Goal: Information Seeking & Learning: Check status

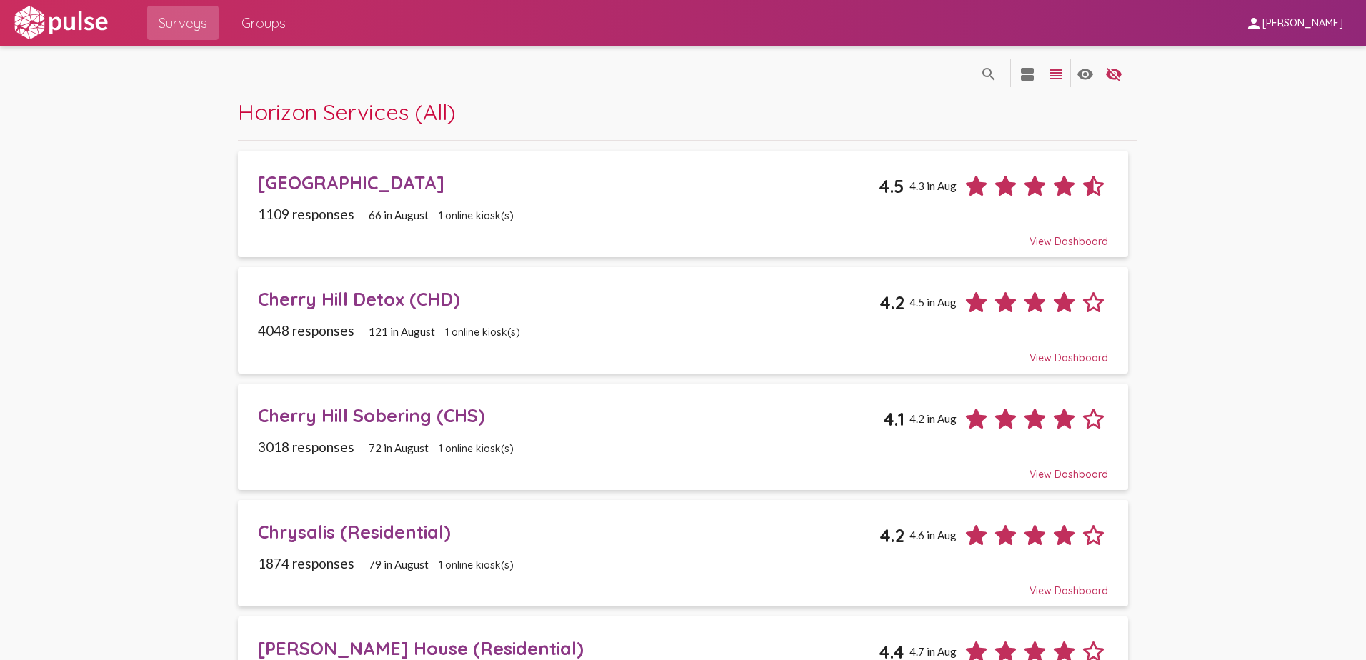
click at [401, 187] on div "[GEOGRAPHIC_DATA]" at bounding box center [569, 183] width 622 height 22
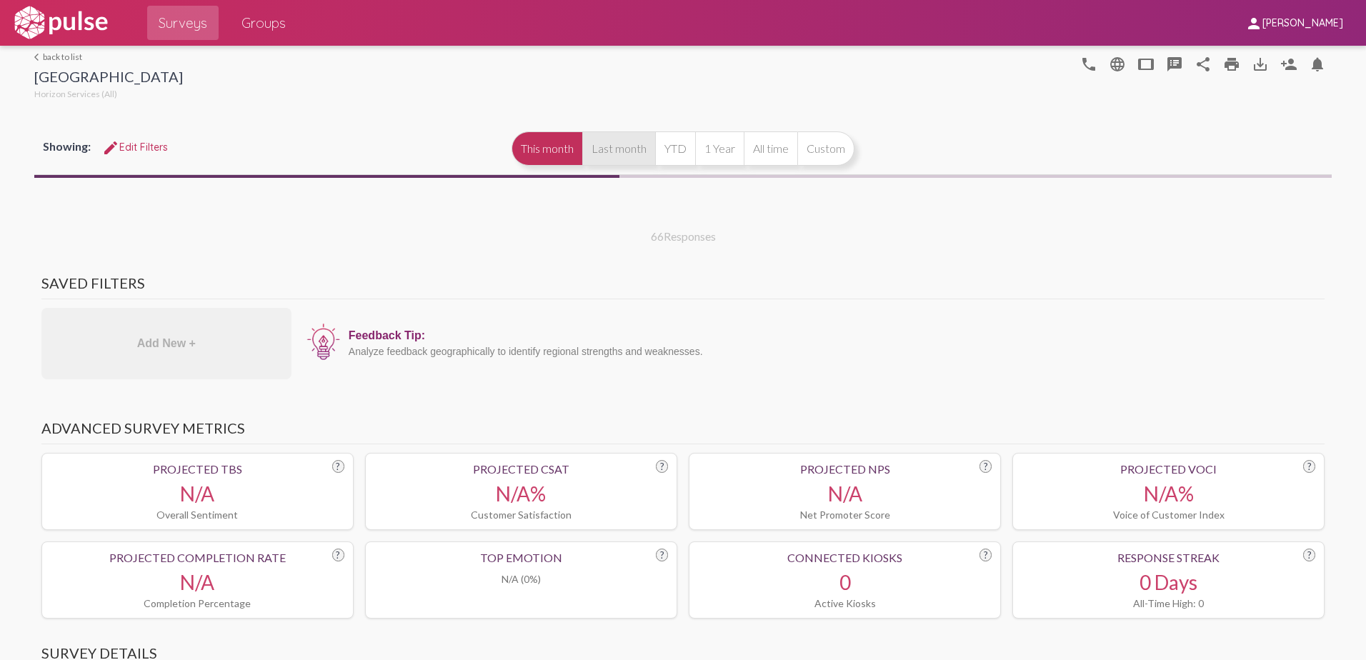
click at [601, 131] on button "Last month" at bounding box center [618, 148] width 73 height 34
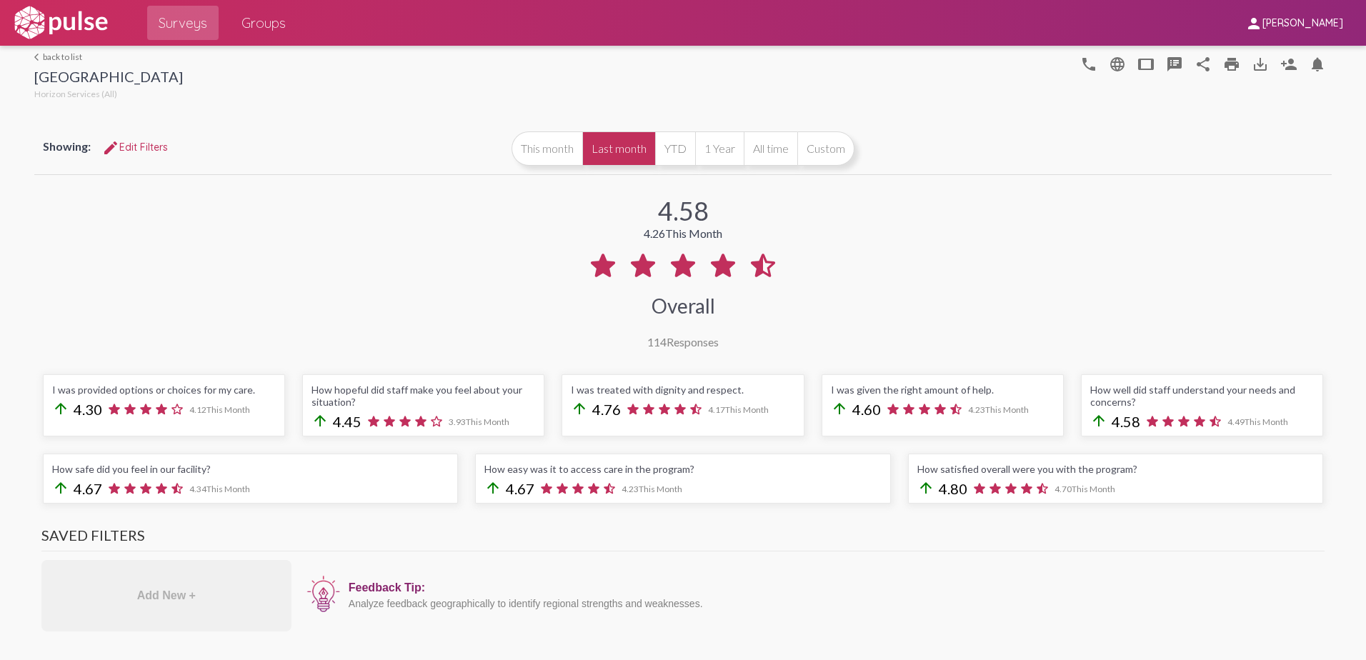
click at [41, 56] on link "arrow_back_ios back to list" at bounding box center [108, 56] width 149 height 11
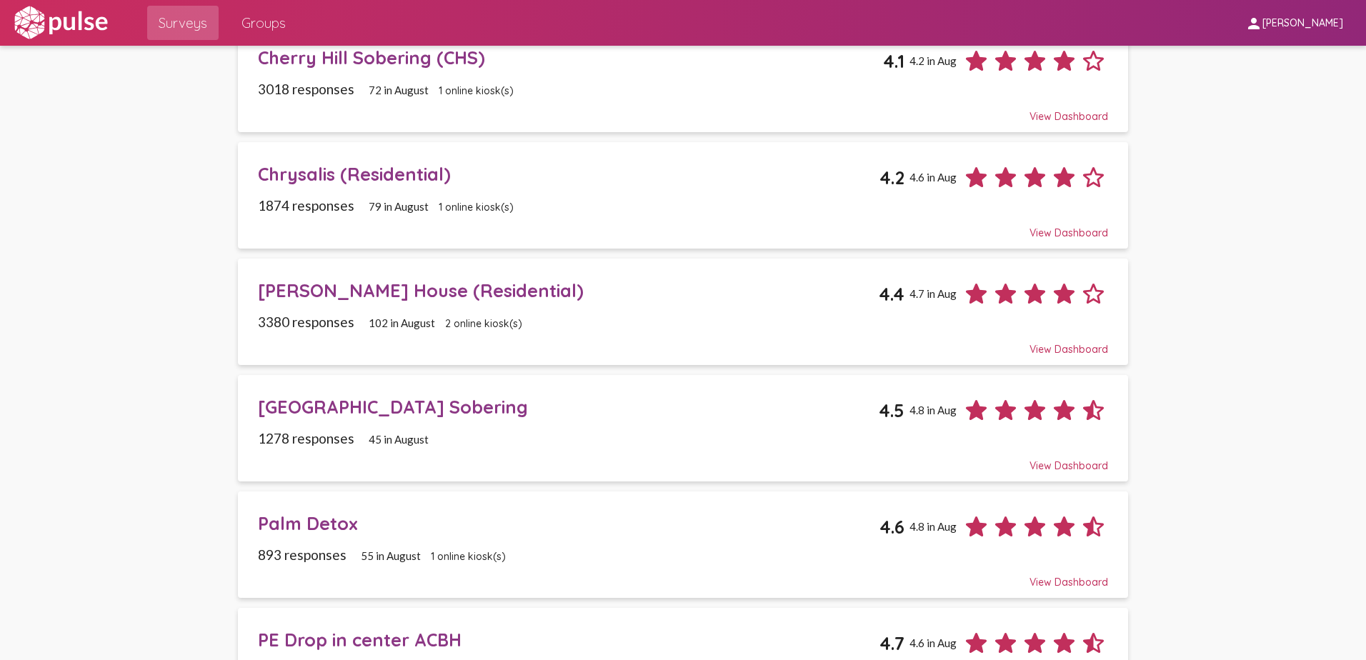
scroll to position [429, 0]
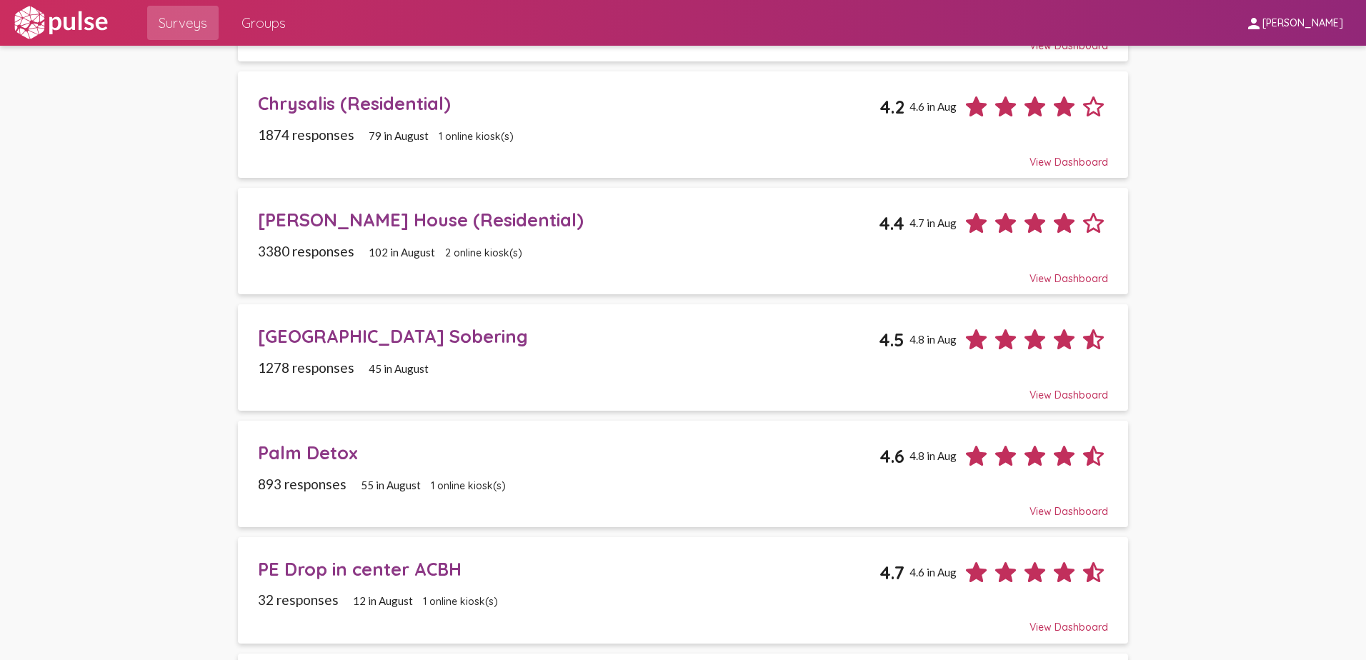
click at [368, 330] on div "[GEOGRAPHIC_DATA] Sobering" at bounding box center [569, 336] width 622 height 22
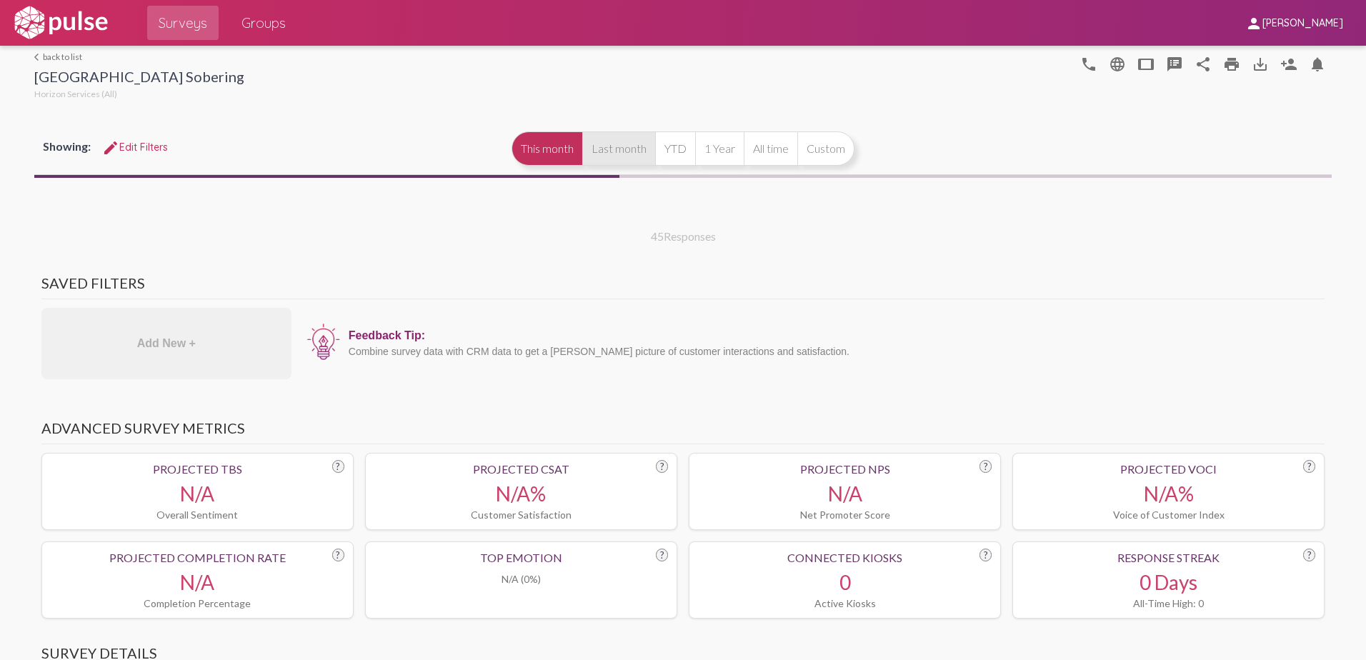
click at [616, 156] on button "Last month" at bounding box center [618, 148] width 73 height 34
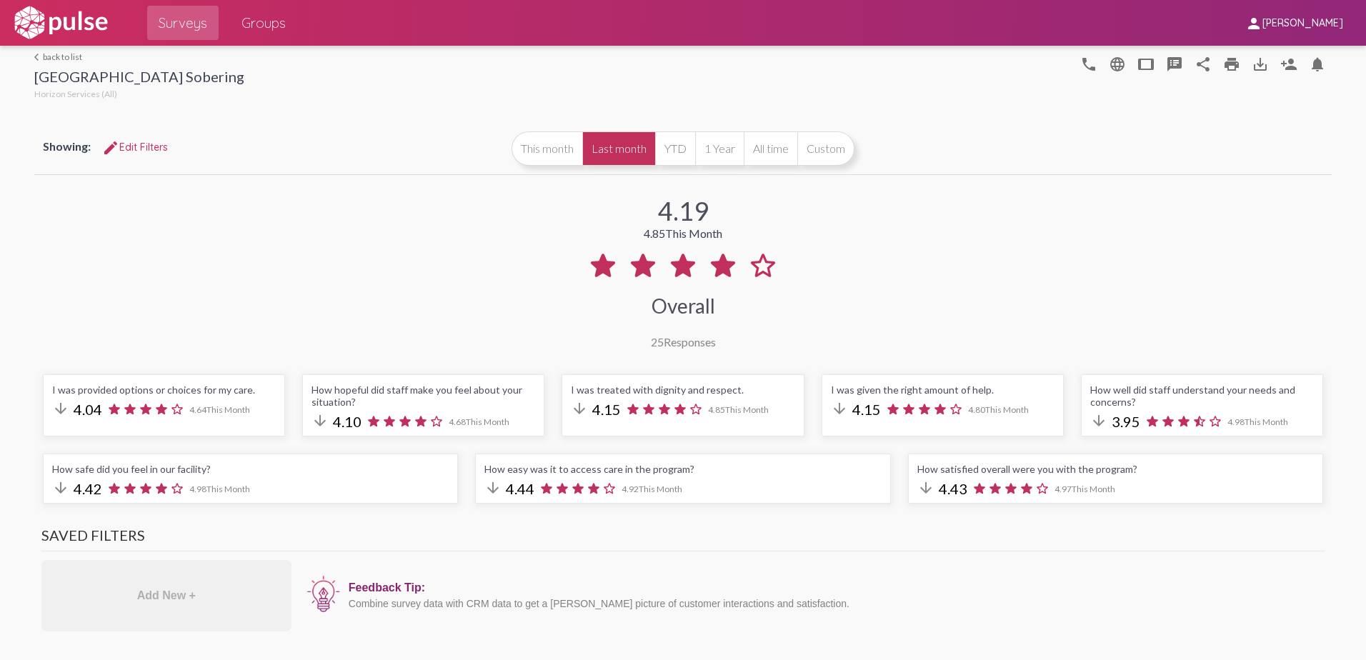
click at [46, 57] on link "arrow_back_ios back to list" at bounding box center [139, 56] width 210 height 11
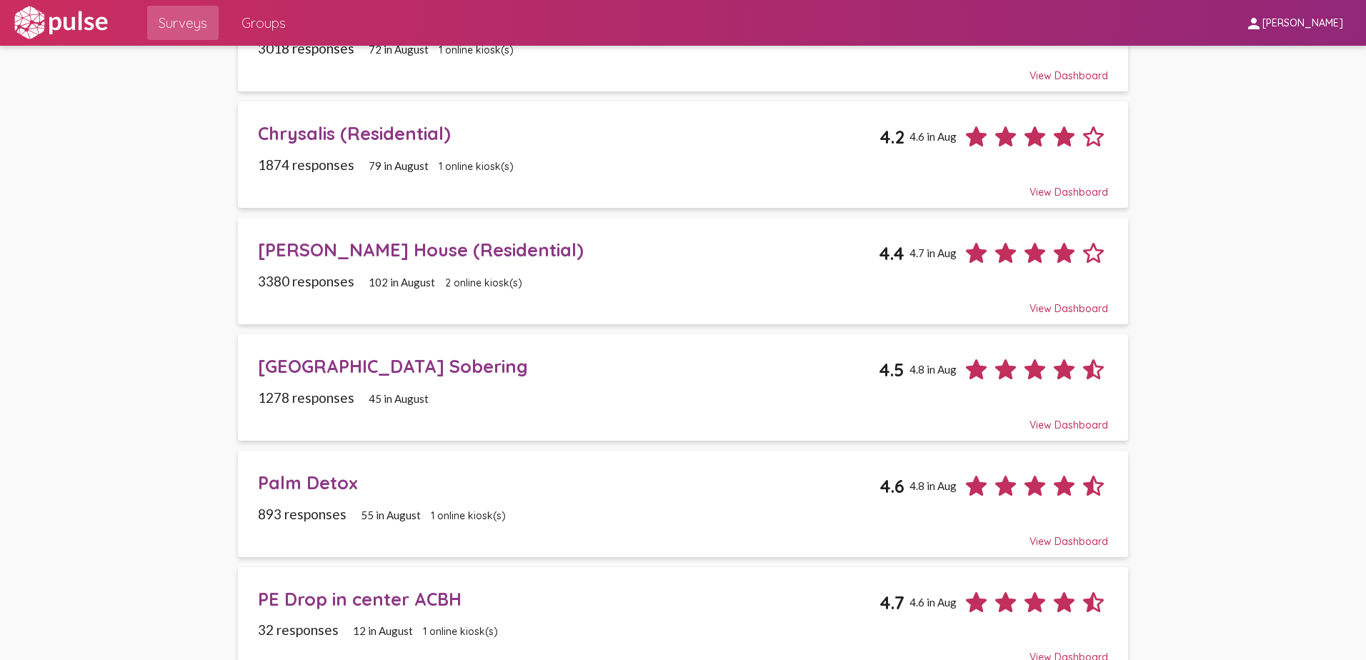
scroll to position [500, 0]
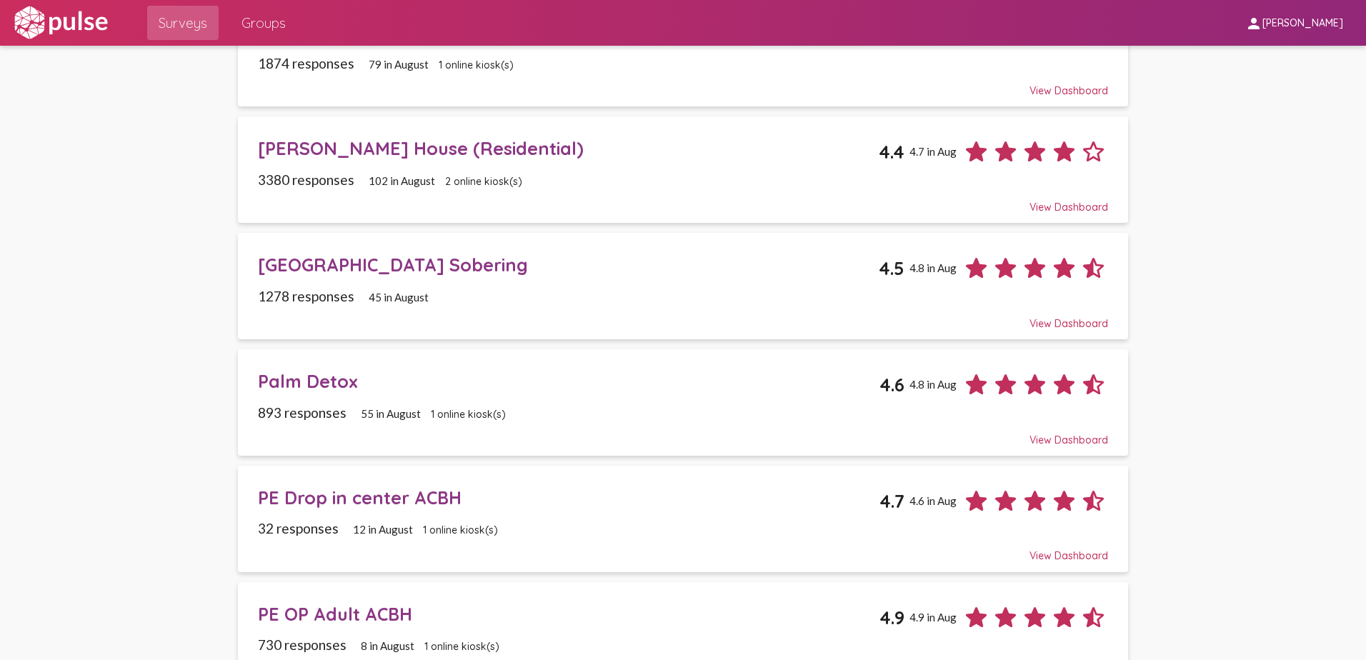
click at [289, 374] on div "Palm Detox" at bounding box center [569, 381] width 622 height 22
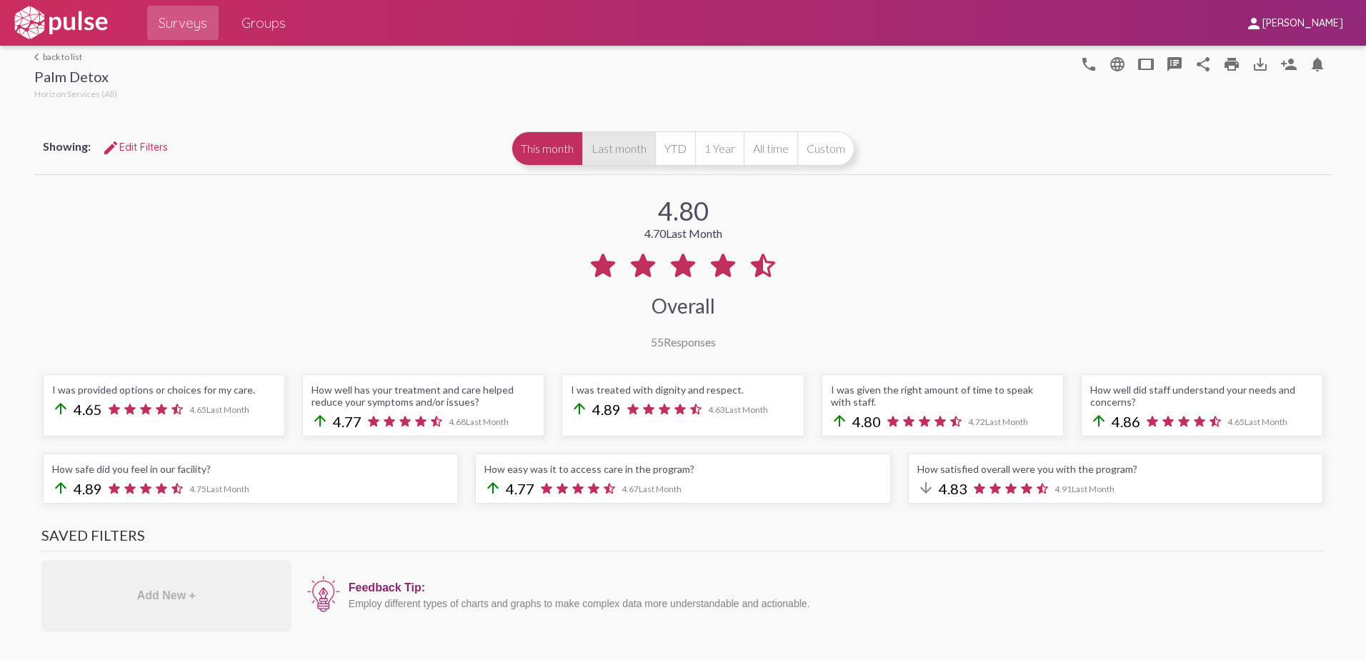
click at [608, 156] on button "Last month" at bounding box center [618, 148] width 73 height 34
click at [51, 54] on link "arrow_back_ios back to list" at bounding box center [75, 56] width 83 height 11
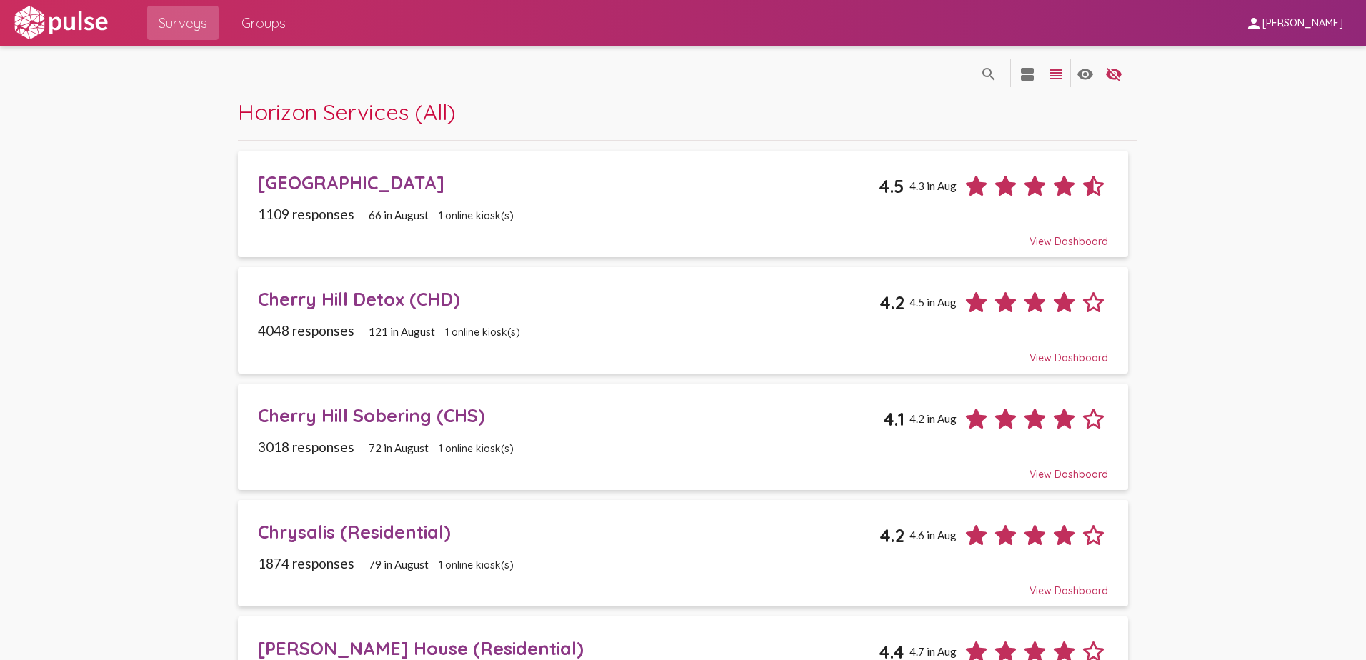
click at [374, 301] on div "Cherry Hill Detox (CHD)" at bounding box center [569, 299] width 622 height 22
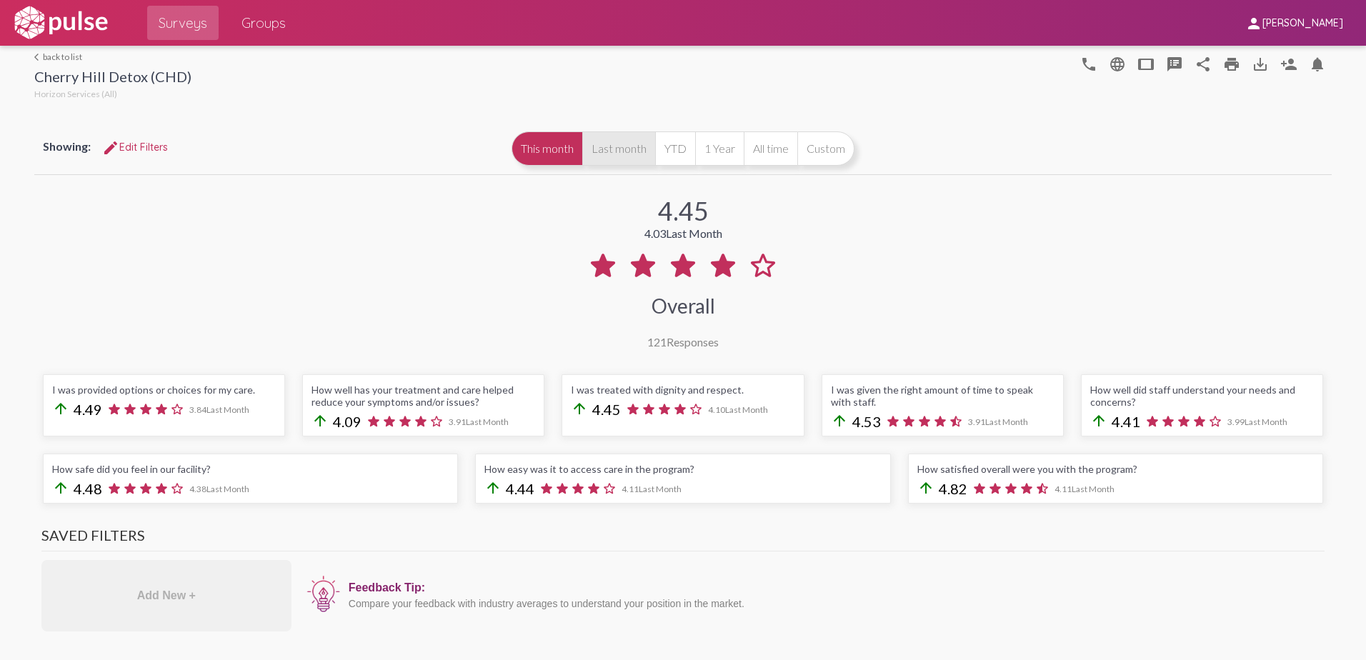
click at [617, 136] on button "Last month" at bounding box center [618, 148] width 73 height 34
click at [65, 59] on link "arrow_back_ios back to list" at bounding box center [112, 56] width 157 height 11
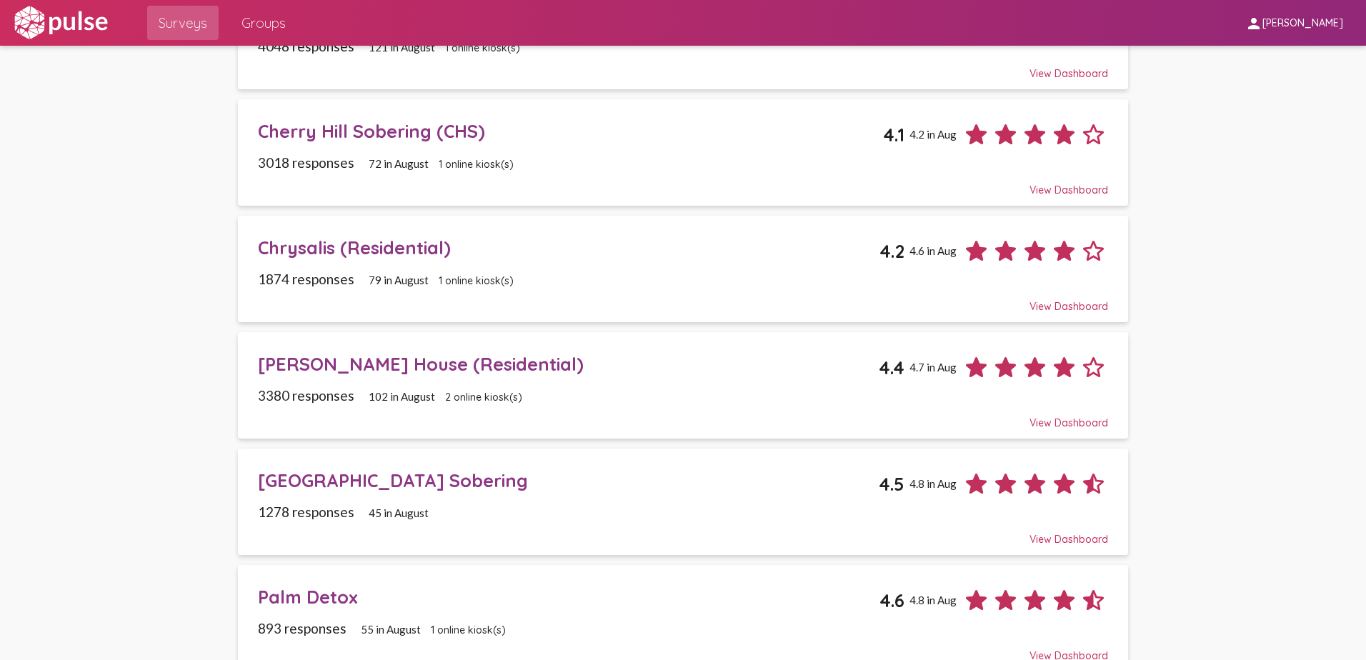
scroll to position [286, 0]
click at [330, 246] on div "Chrysalis (Residential)" at bounding box center [569, 246] width 622 height 22
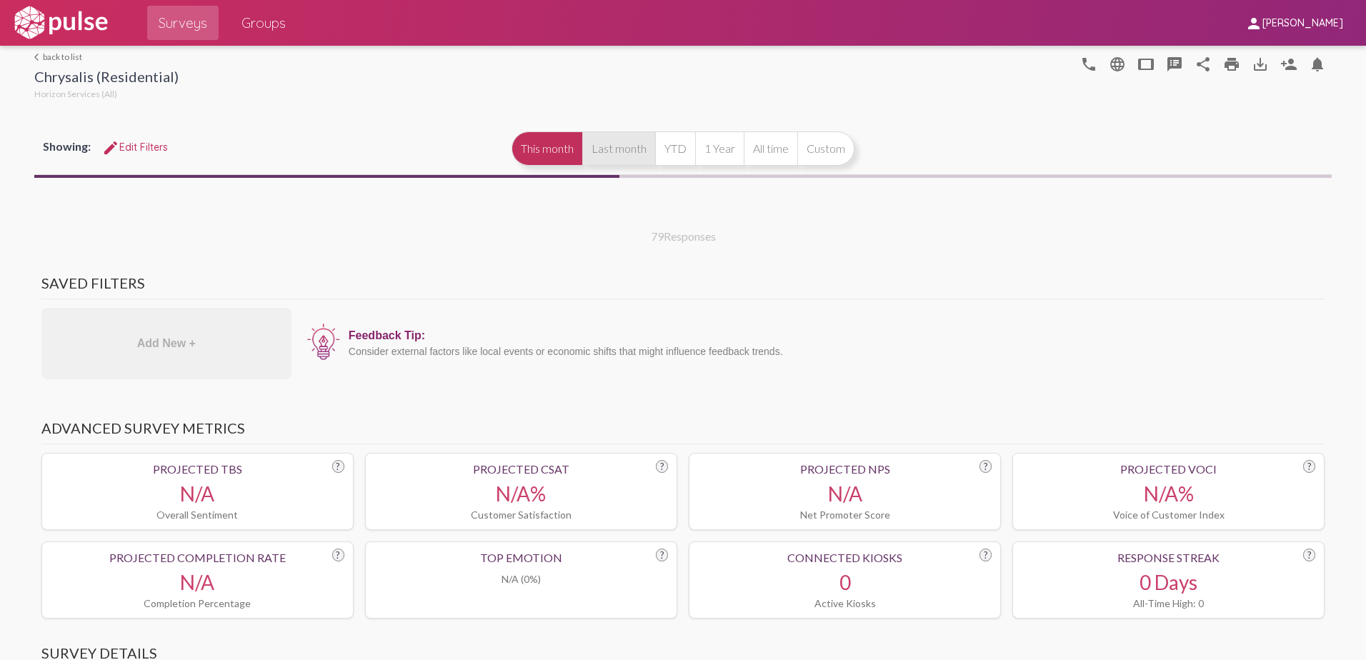
click at [613, 152] on button "Last month" at bounding box center [618, 148] width 73 height 34
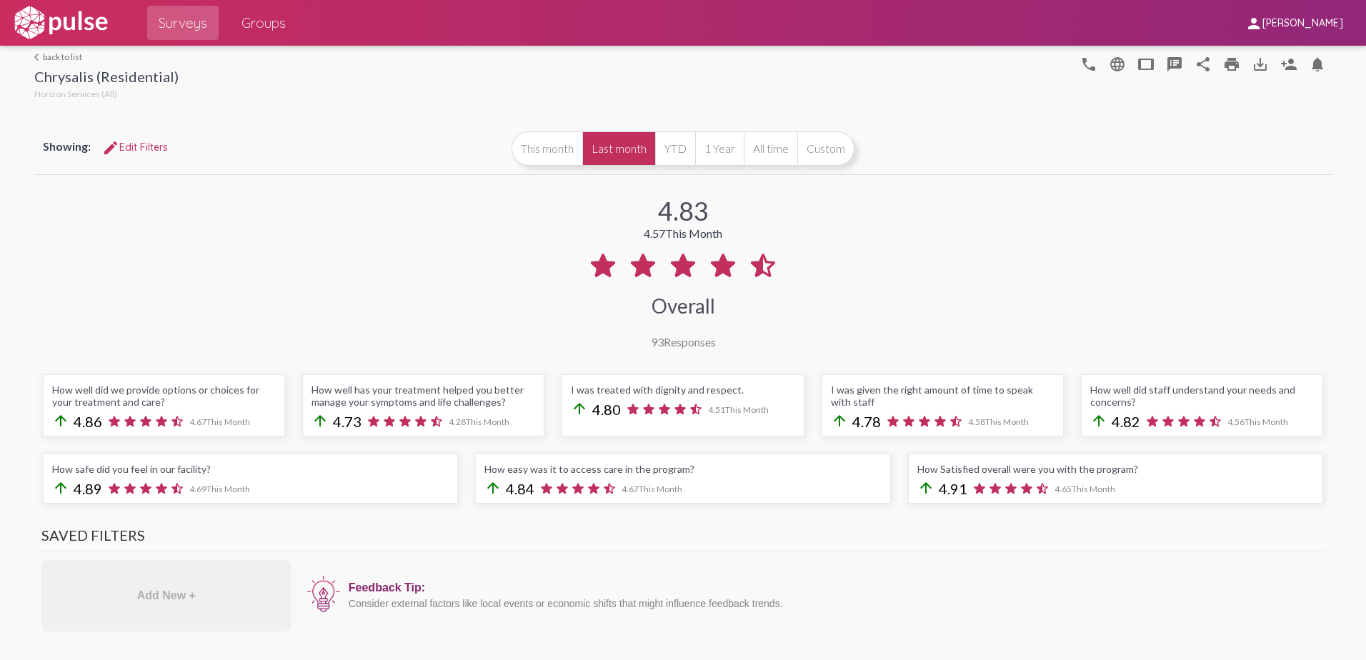
click at [34, 51] on link "arrow_back_ios back to list" at bounding box center [106, 56] width 144 height 11
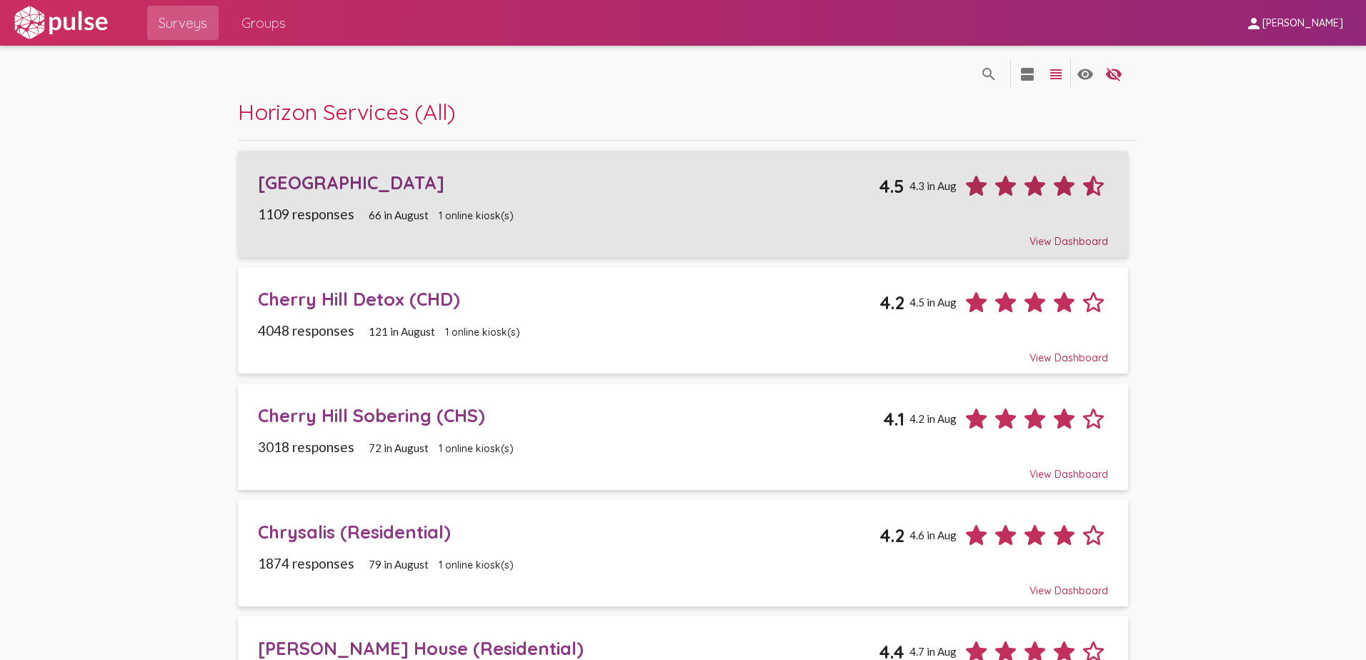
click at [418, 180] on div "[GEOGRAPHIC_DATA]" at bounding box center [569, 183] width 622 height 22
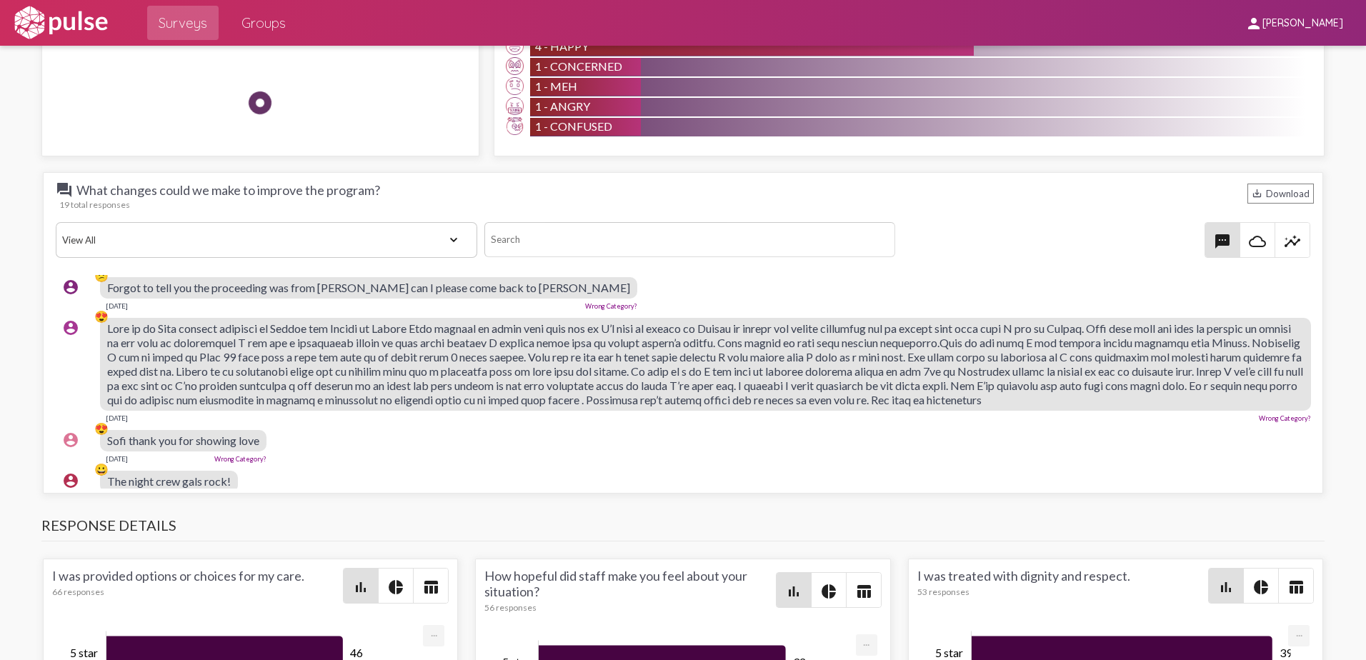
scroll to position [71, 0]
